Goal: Find specific page/section: Find specific page/section

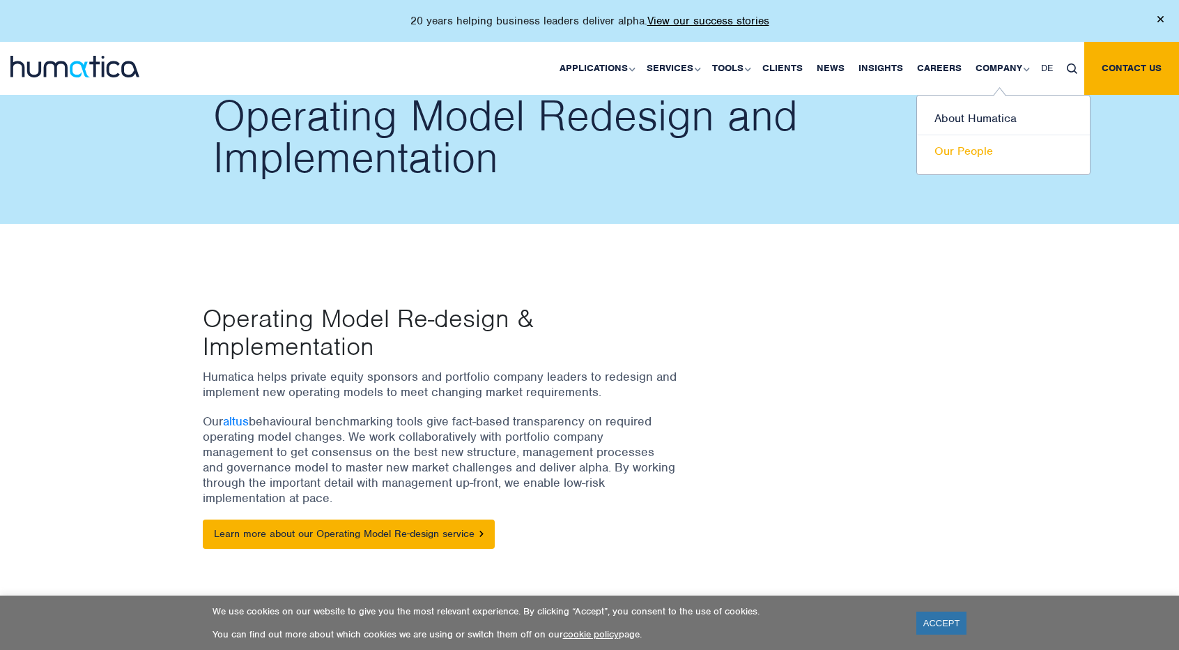
click at [969, 150] on link "Our People" at bounding box center [1003, 151] width 173 height 32
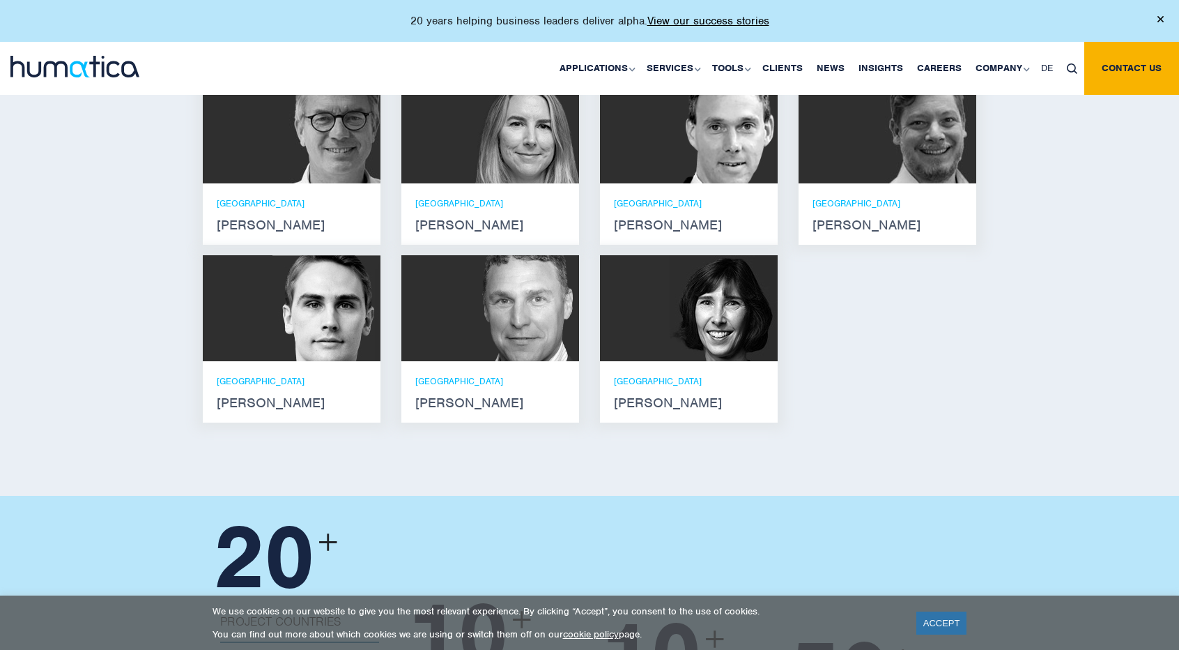
scroll to position [1105, 0]
